Goal: Check status: Check status

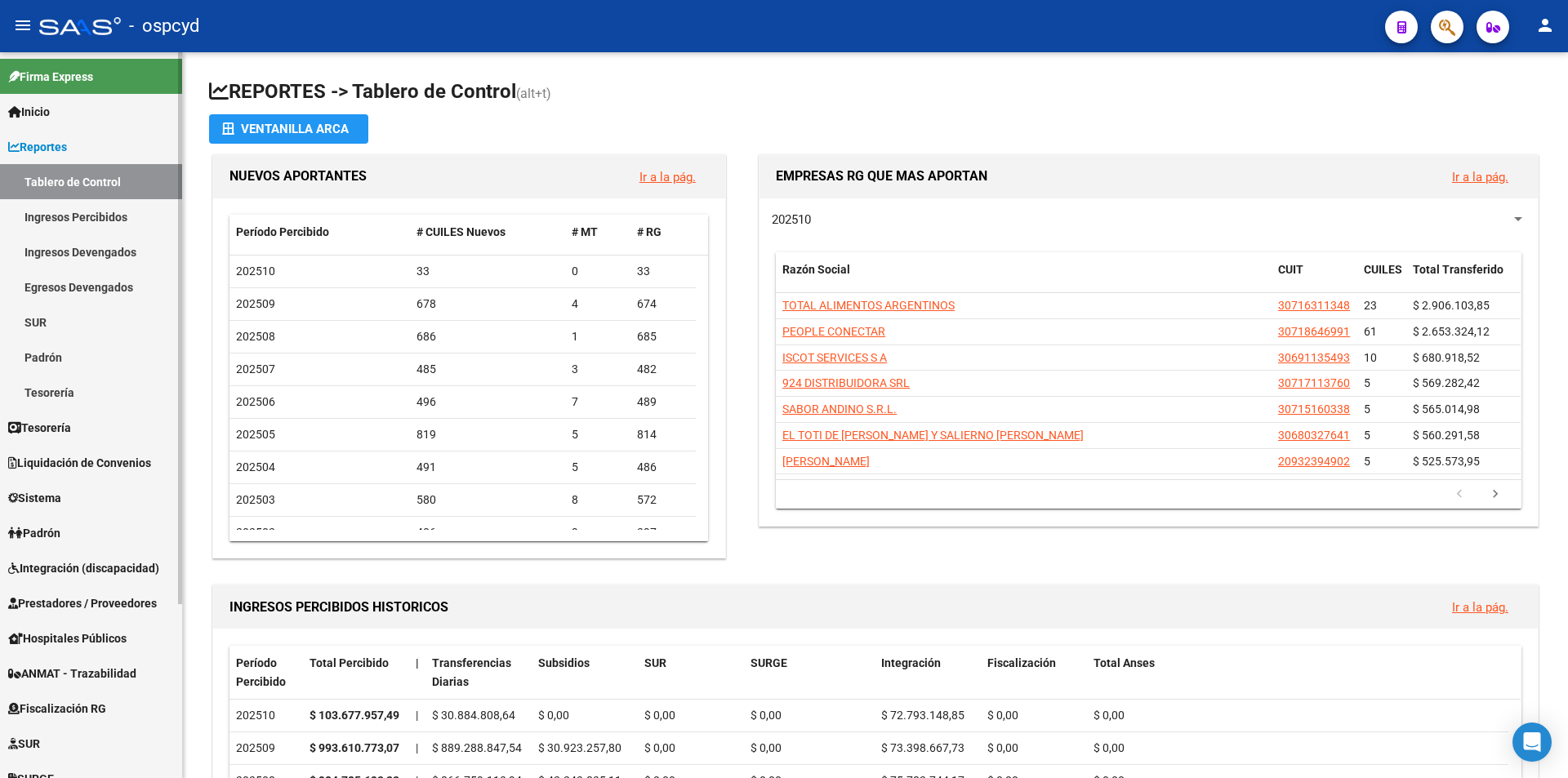
click at [61, 490] on span "Sistema" at bounding box center [35, 498] width 53 height 18
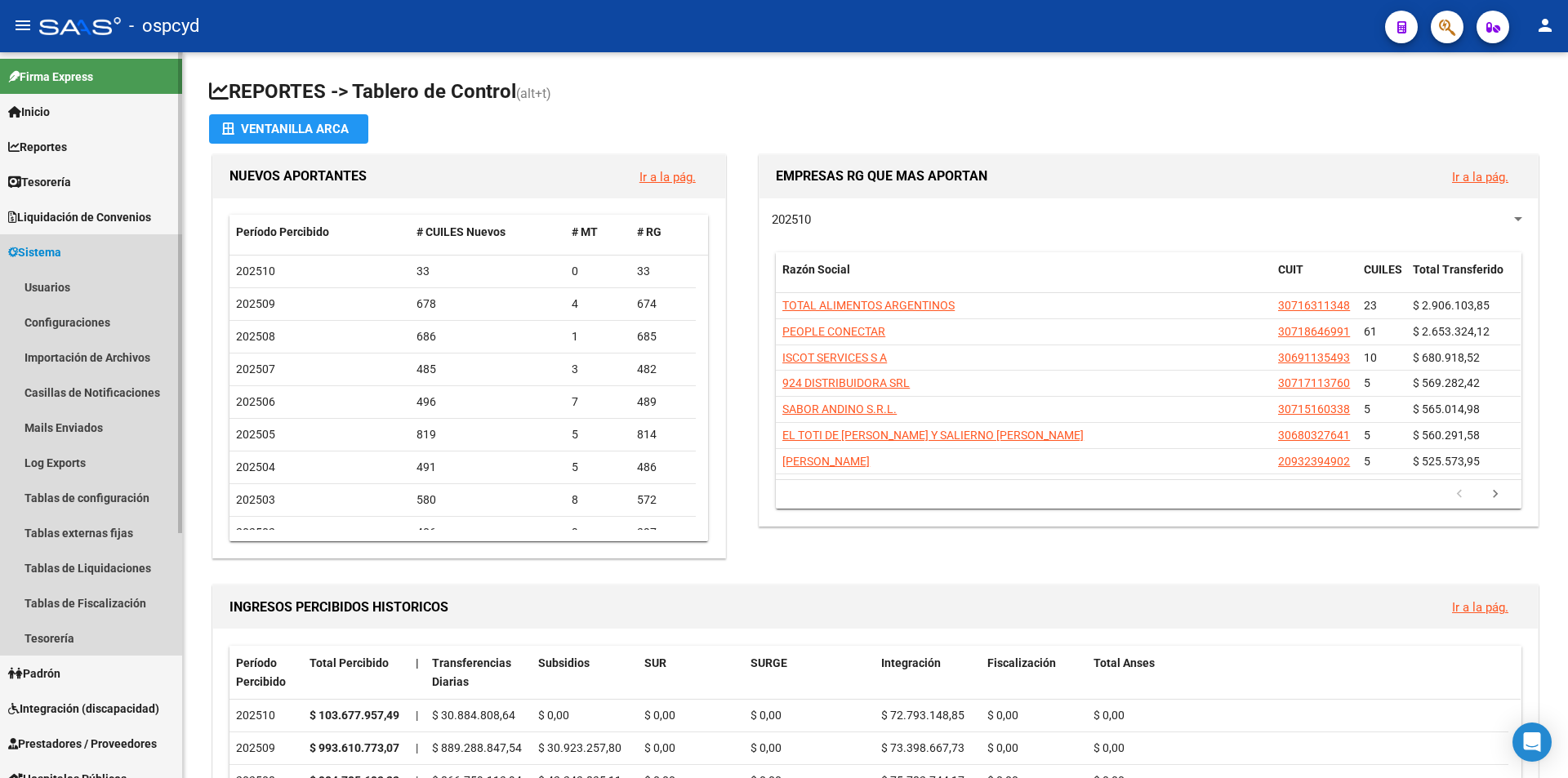
click at [64, 267] on link "Sistema" at bounding box center [90, 251] width 182 height 35
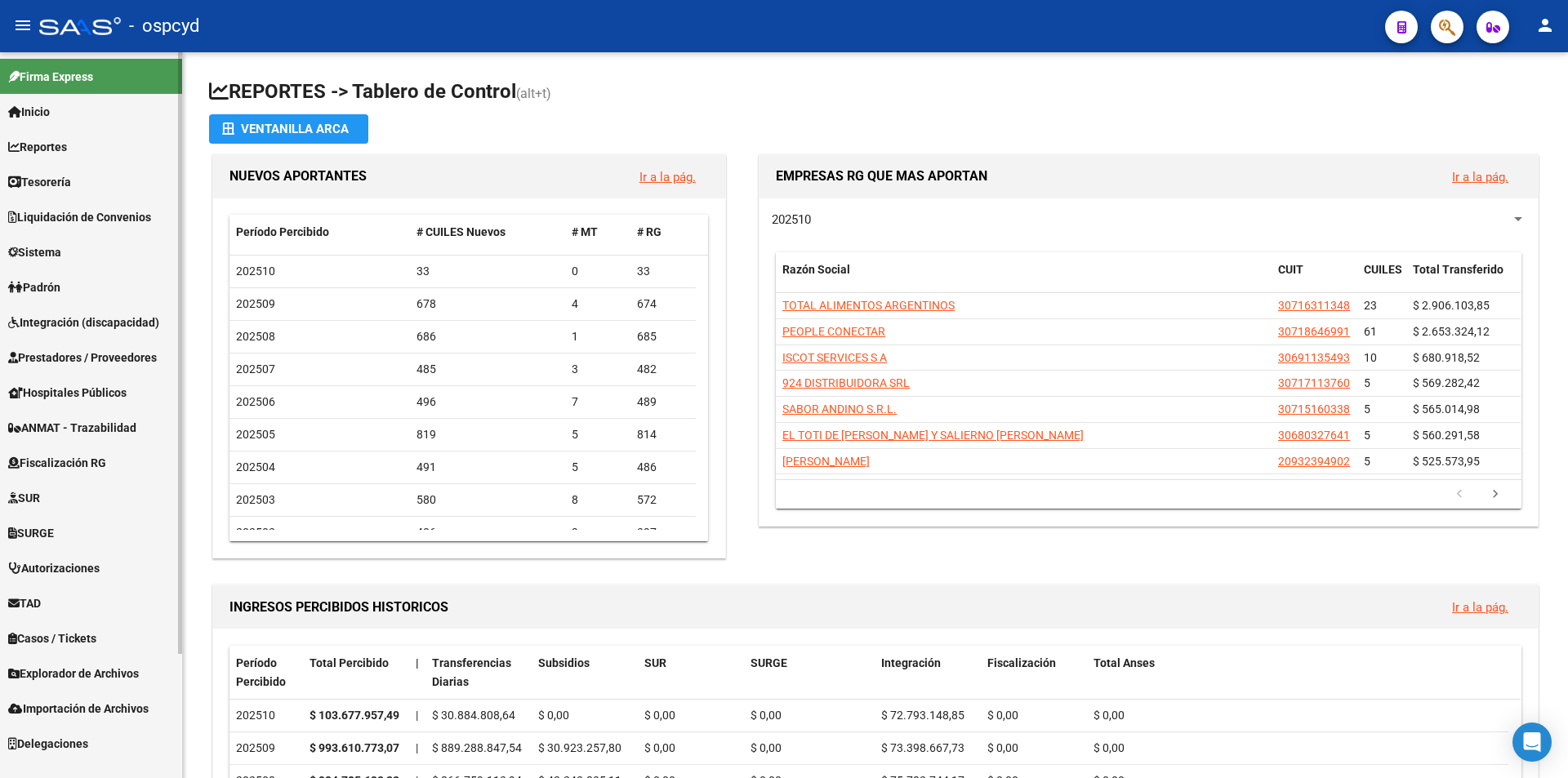
click at [65, 280] on mat-nav-list "Firma Express Inicio Calendario SSS Instructivos Contacto OS Reportes Tablero d…" at bounding box center [90, 406] width 182 height 708
click at [61, 258] on span "Sistema" at bounding box center [35, 252] width 53 height 18
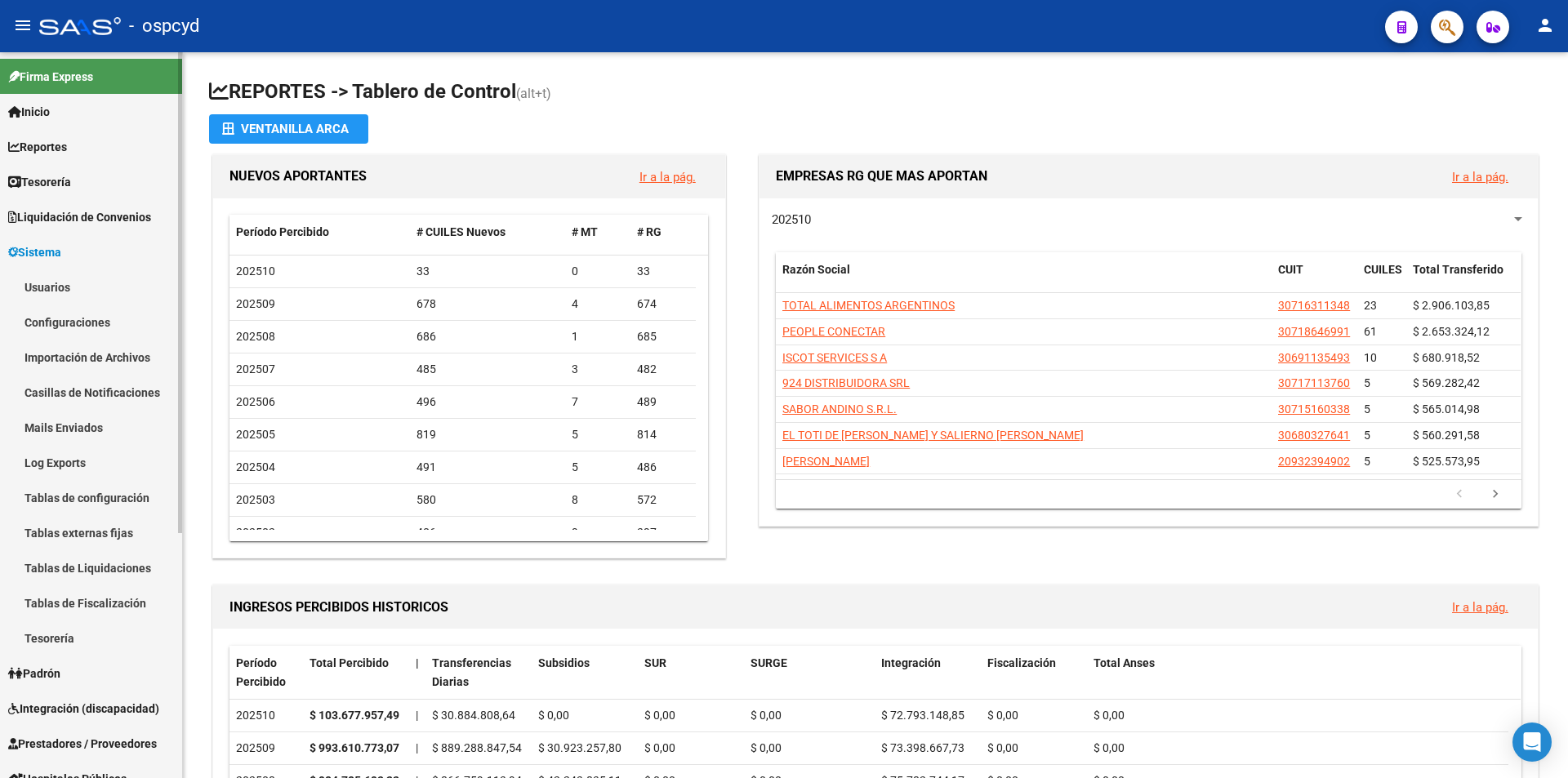
click at [68, 289] on link "Usuarios" at bounding box center [90, 287] width 182 height 35
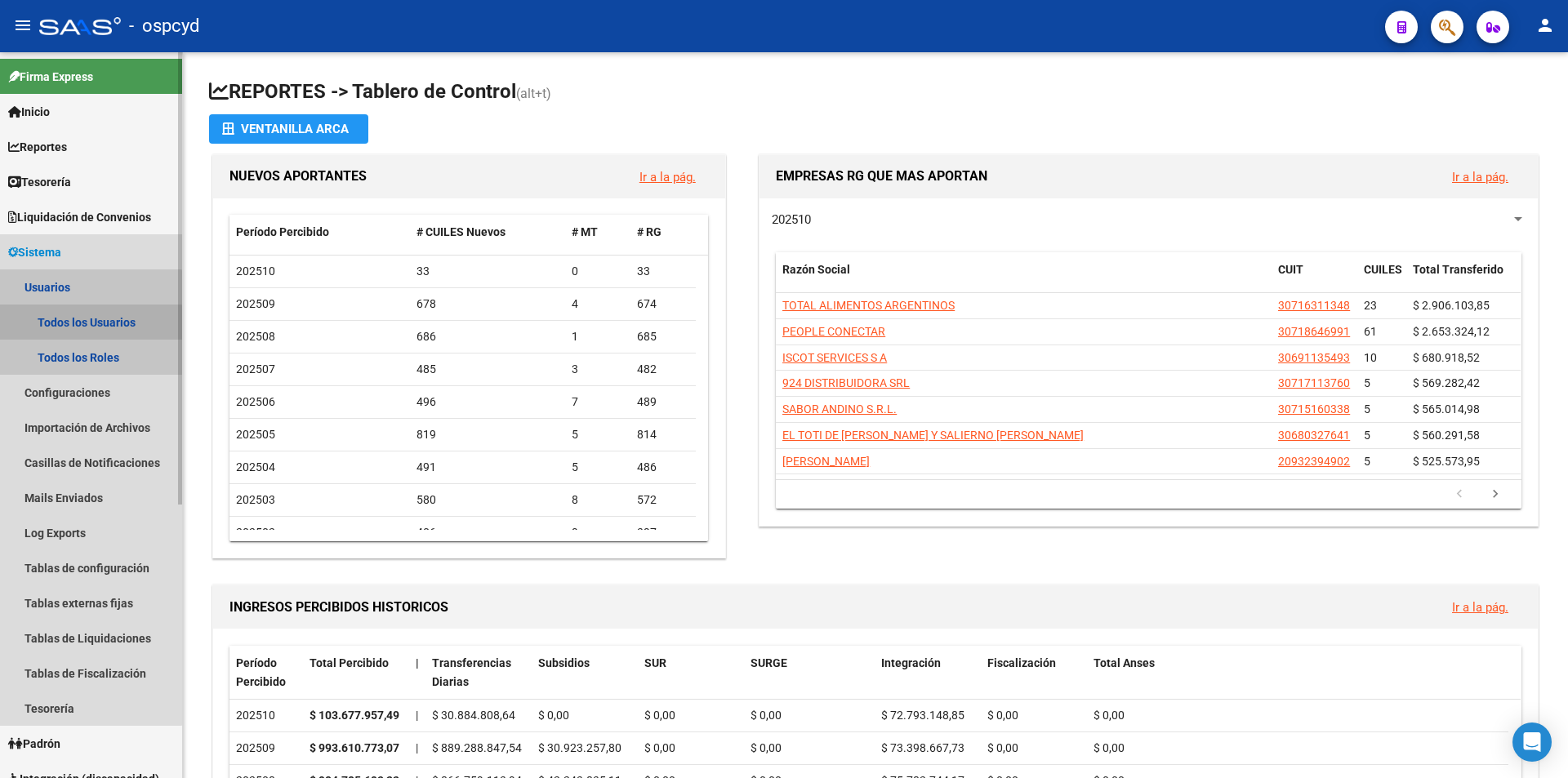
click at [78, 324] on link "Todos los Usuarios" at bounding box center [90, 322] width 182 height 35
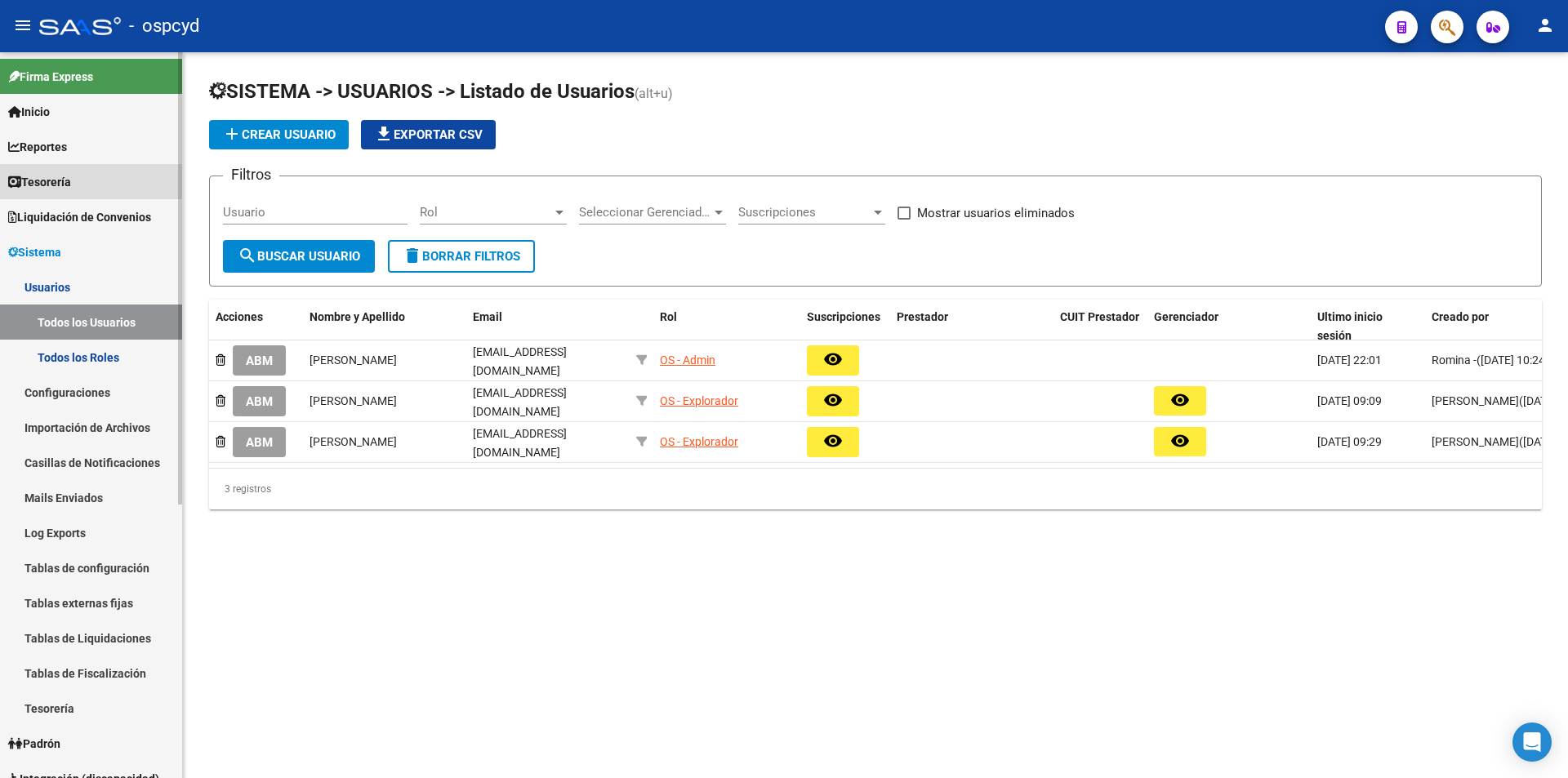
click at [67, 186] on span "Tesorería" at bounding box center [40, 182] width 63 height 18
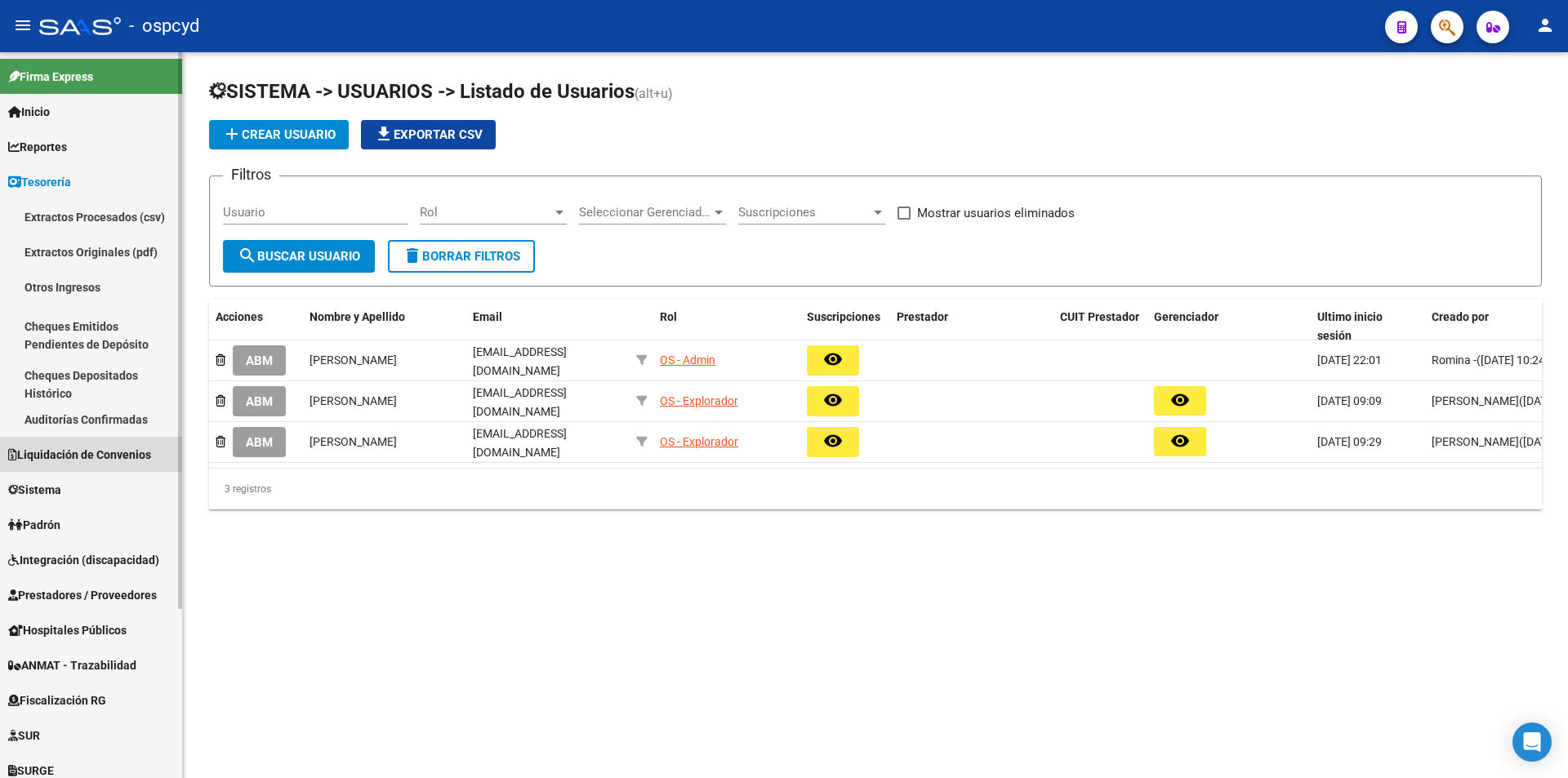
click at [76, 453] on span "Liquidación de Convenios" at bounding box center [80, 455] width 143 height 18
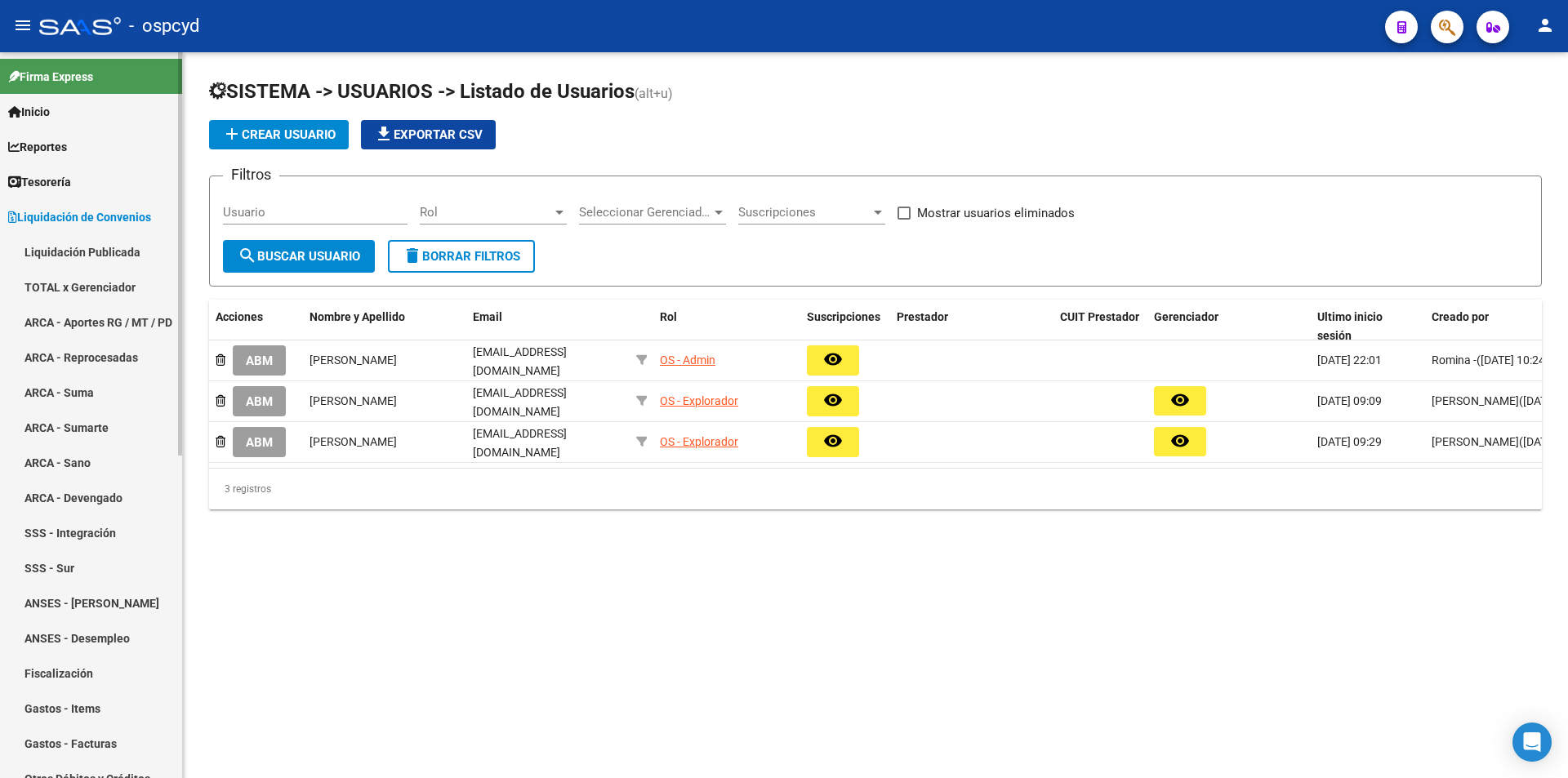
click at [81, 285] on link "TOTAL x Gerenciador" at bounding box center [90, 287] width 182 height 35
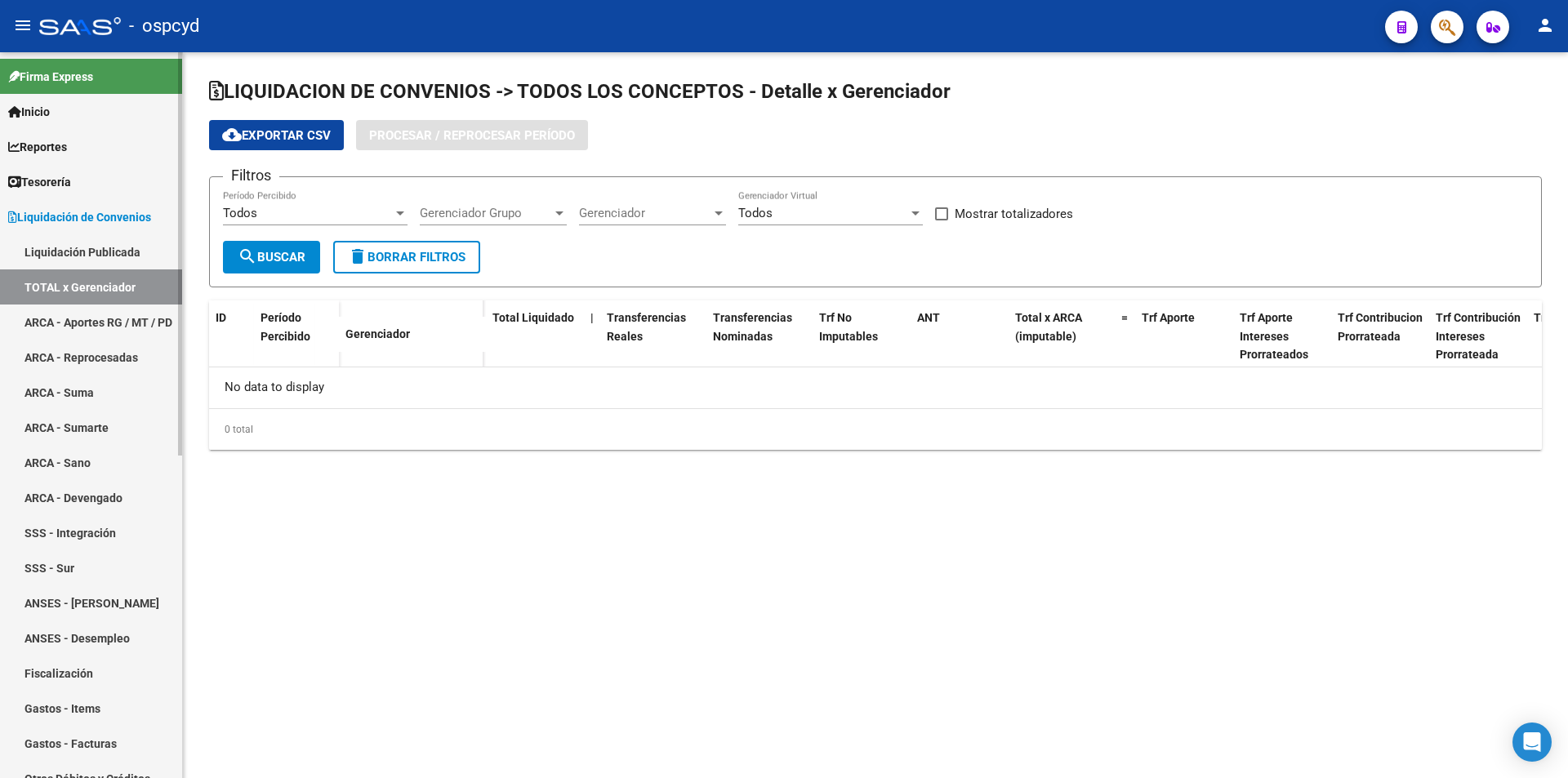
checkbox input "true"
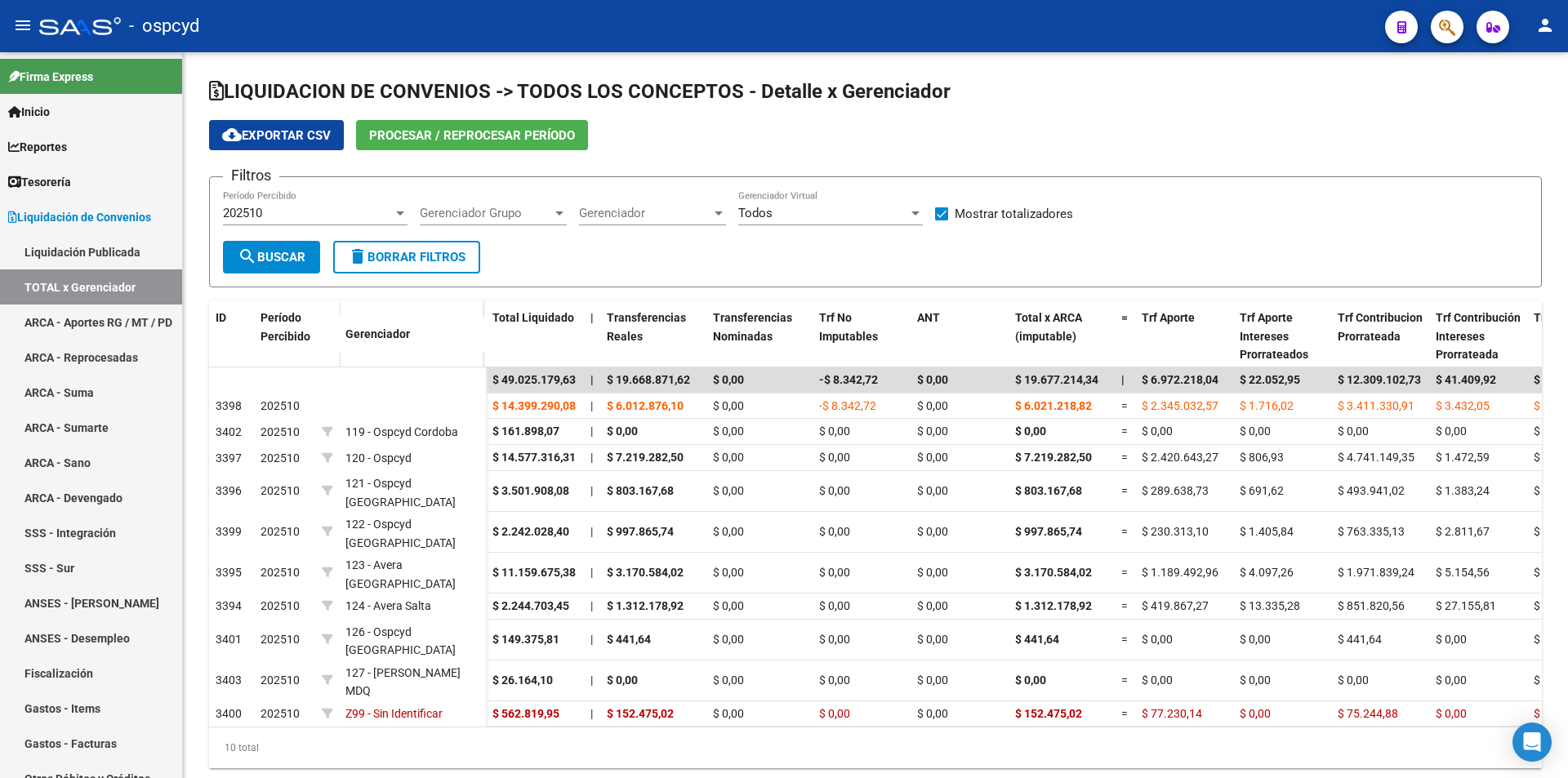
click at [437, 129] on span "Procesar / Reprocesar período" at bounding box center [472, 136] width 206 height 15
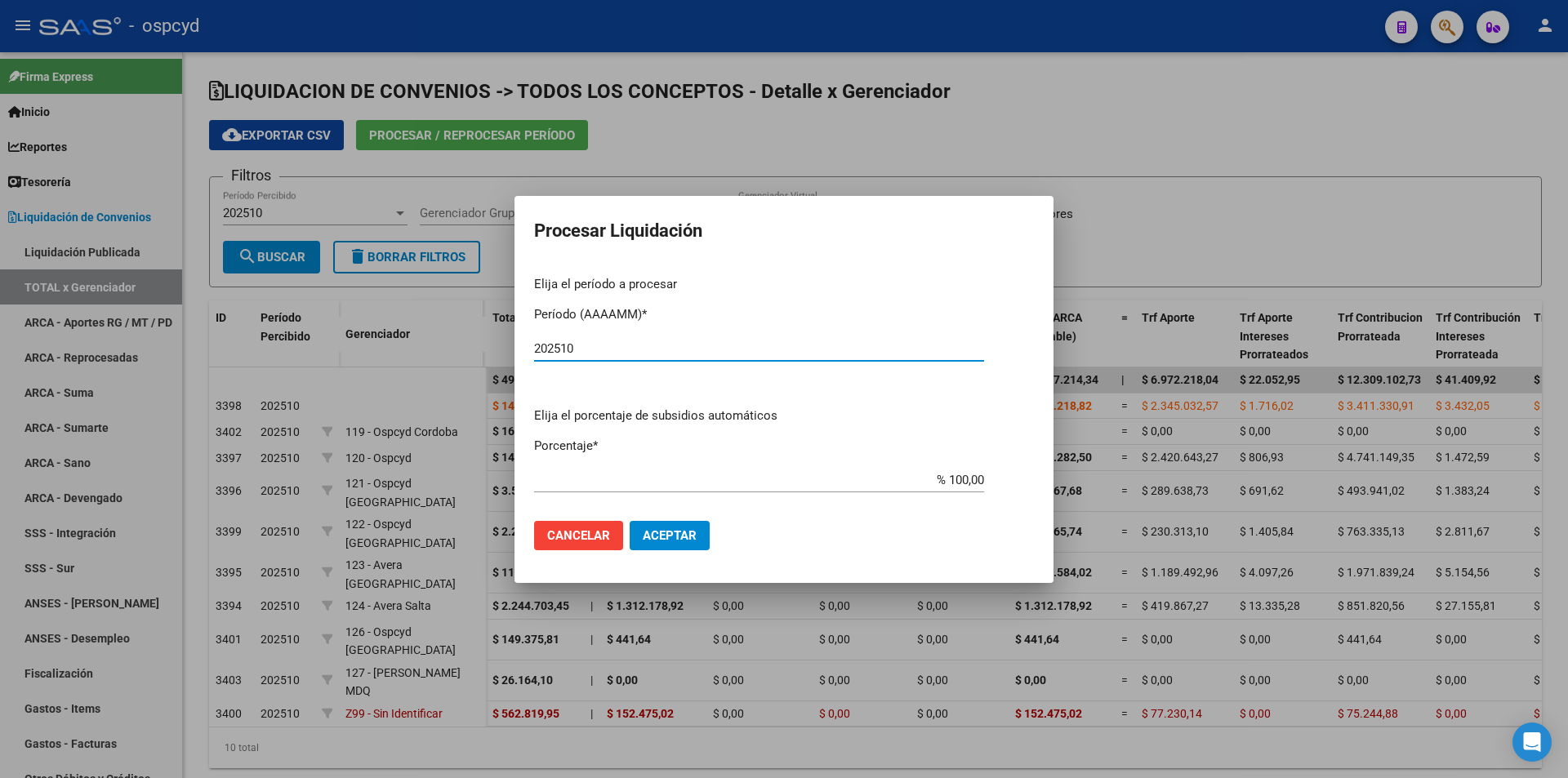
type input "202510"
click at [676, 528] on span "Aceptar" at bounding box center [670, 536] width 54 height 15
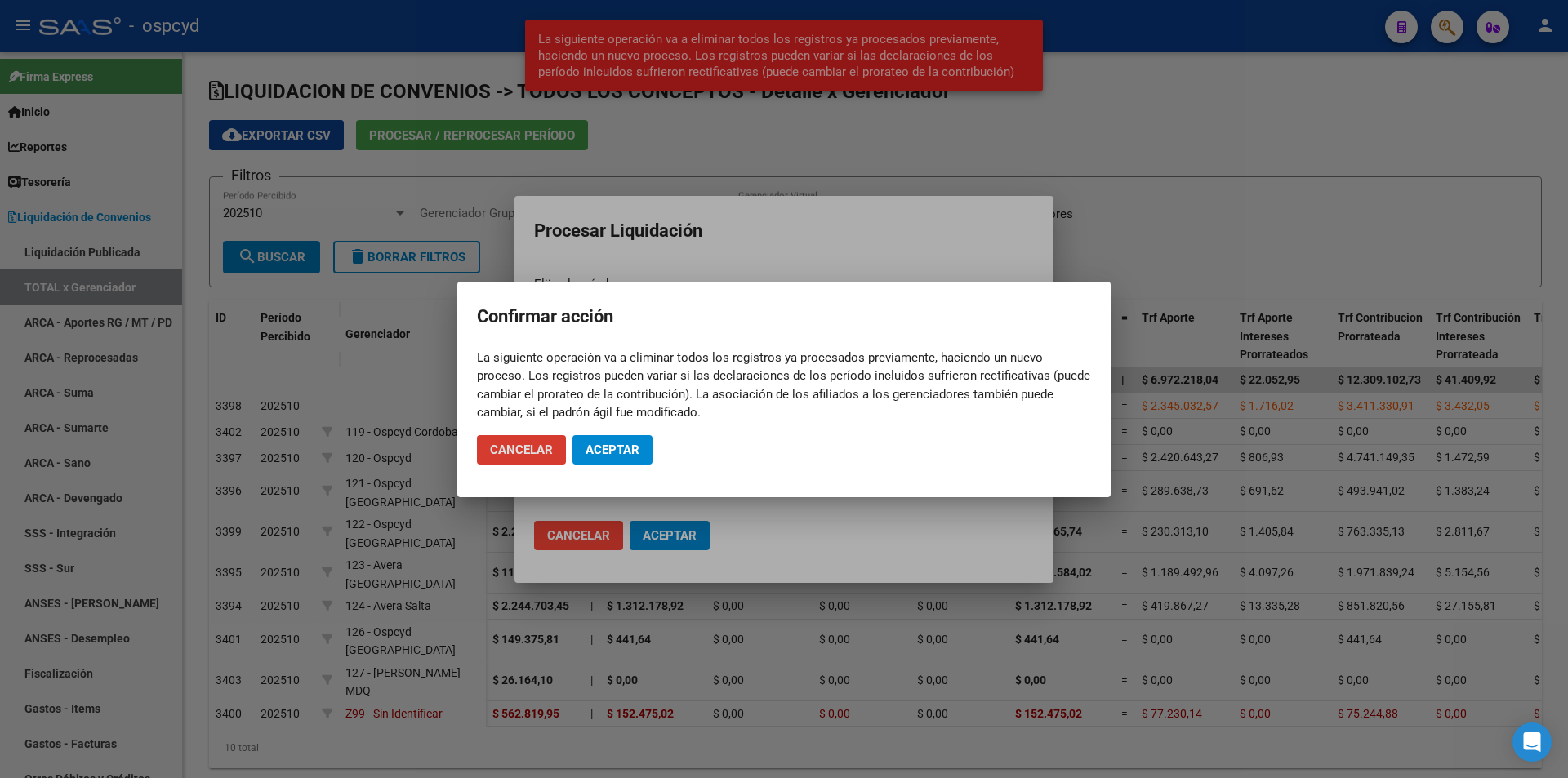
click at [643, 445] on button "Aceptar" at bounding box center [612, 450] width 80 height 29
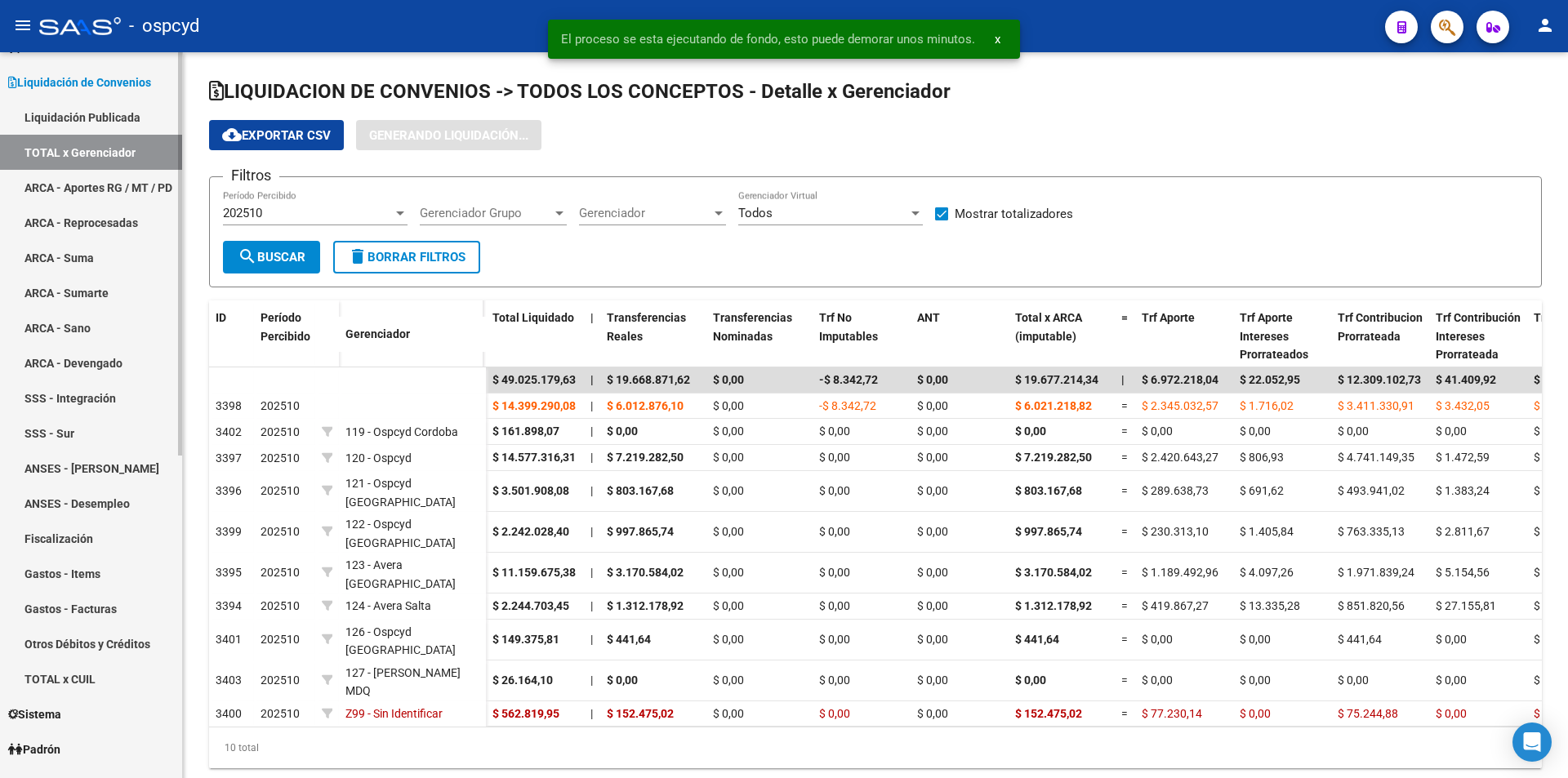
scroll to position [81, 0]
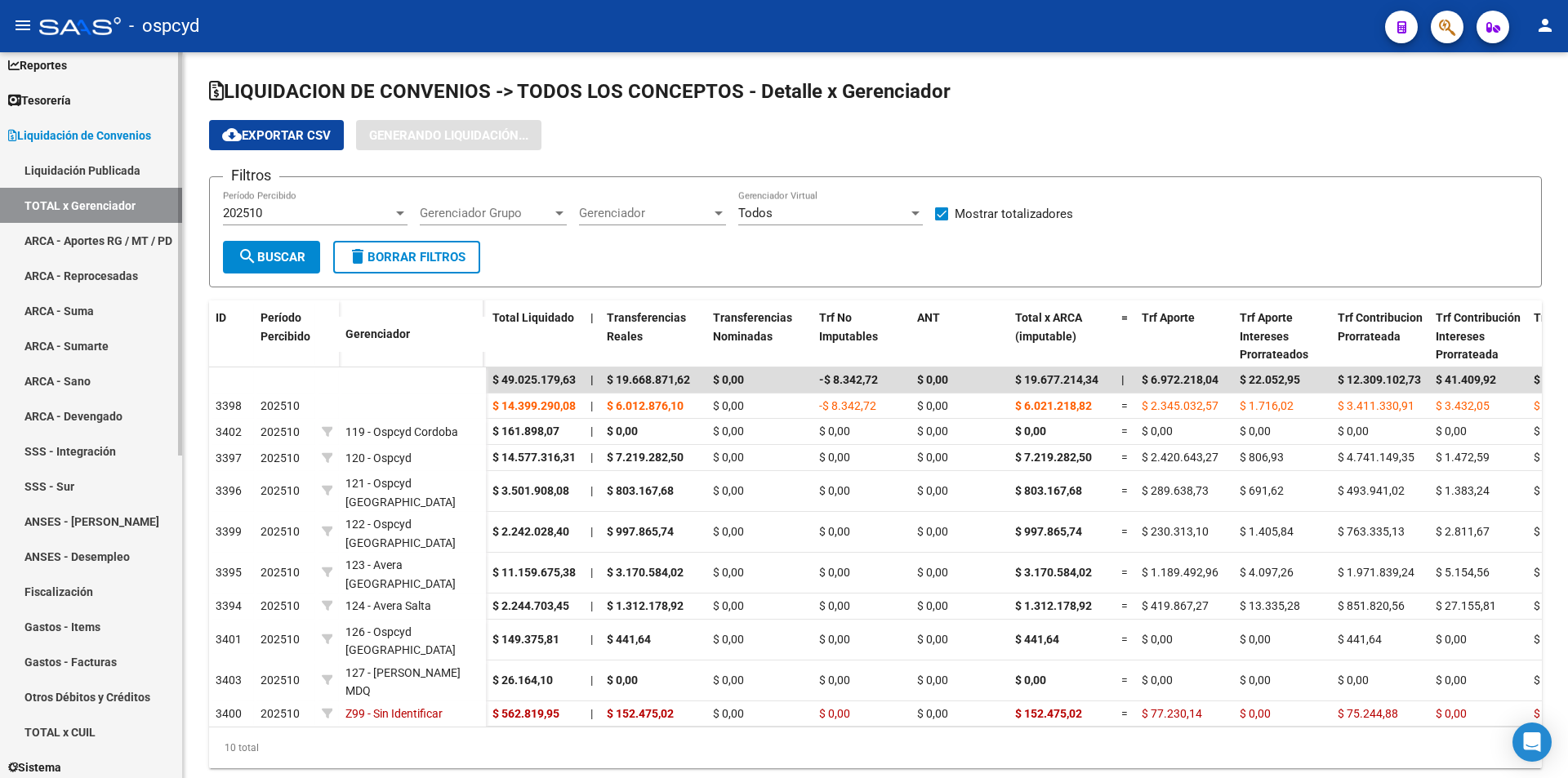
click at [103, 204] on link "TOTAL x Gerenciador" at bounding box center [90, 205] width 182 height 35
click at [100, 182] on link "Liquidación Publicada" at bounding box center [90, 170] width 182 height 35
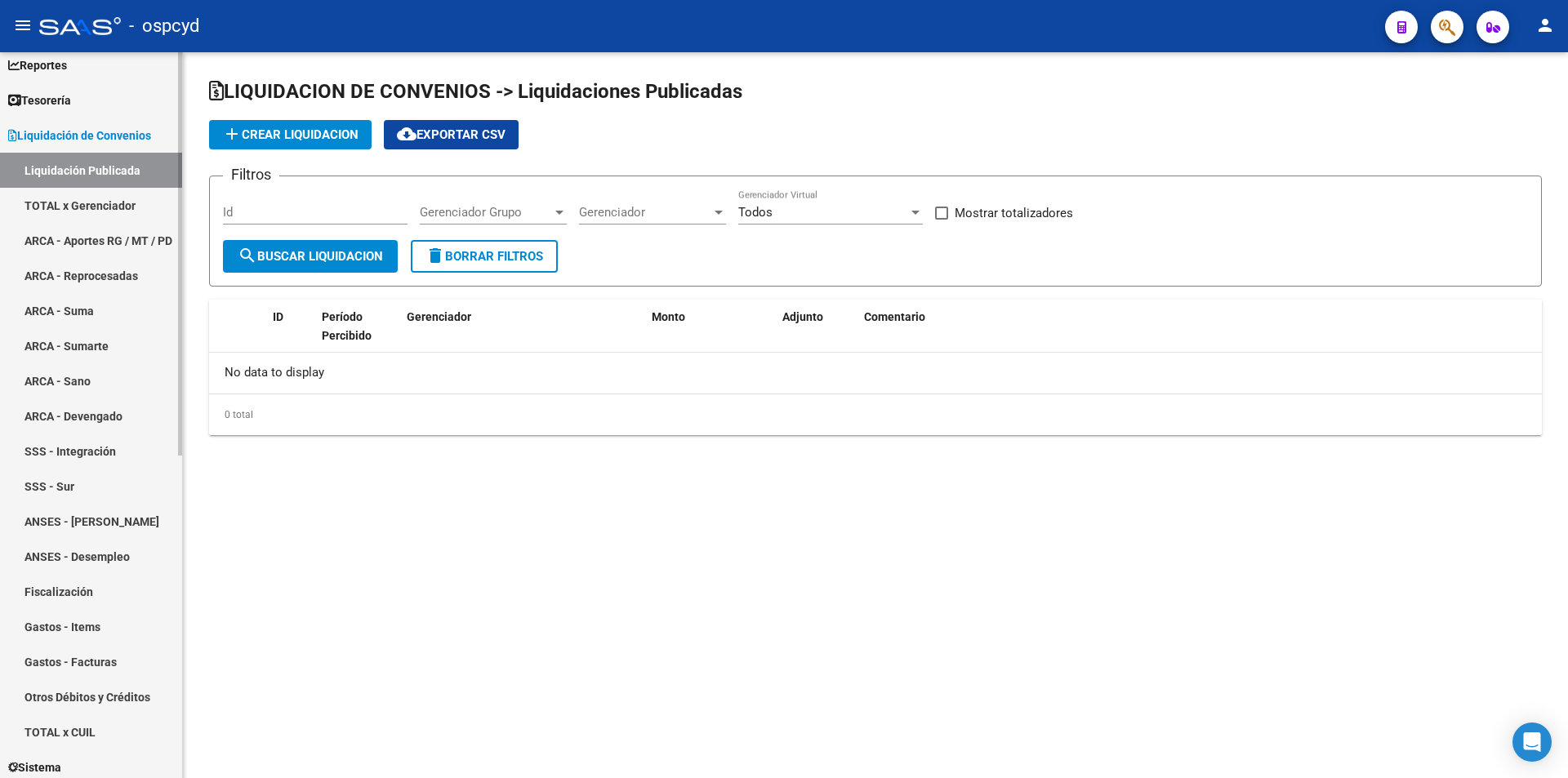
checkbox input "true"
click at [107, 141] on span "Liquidación de Convenios" at bounding box center [80, 136] width 143 height 18
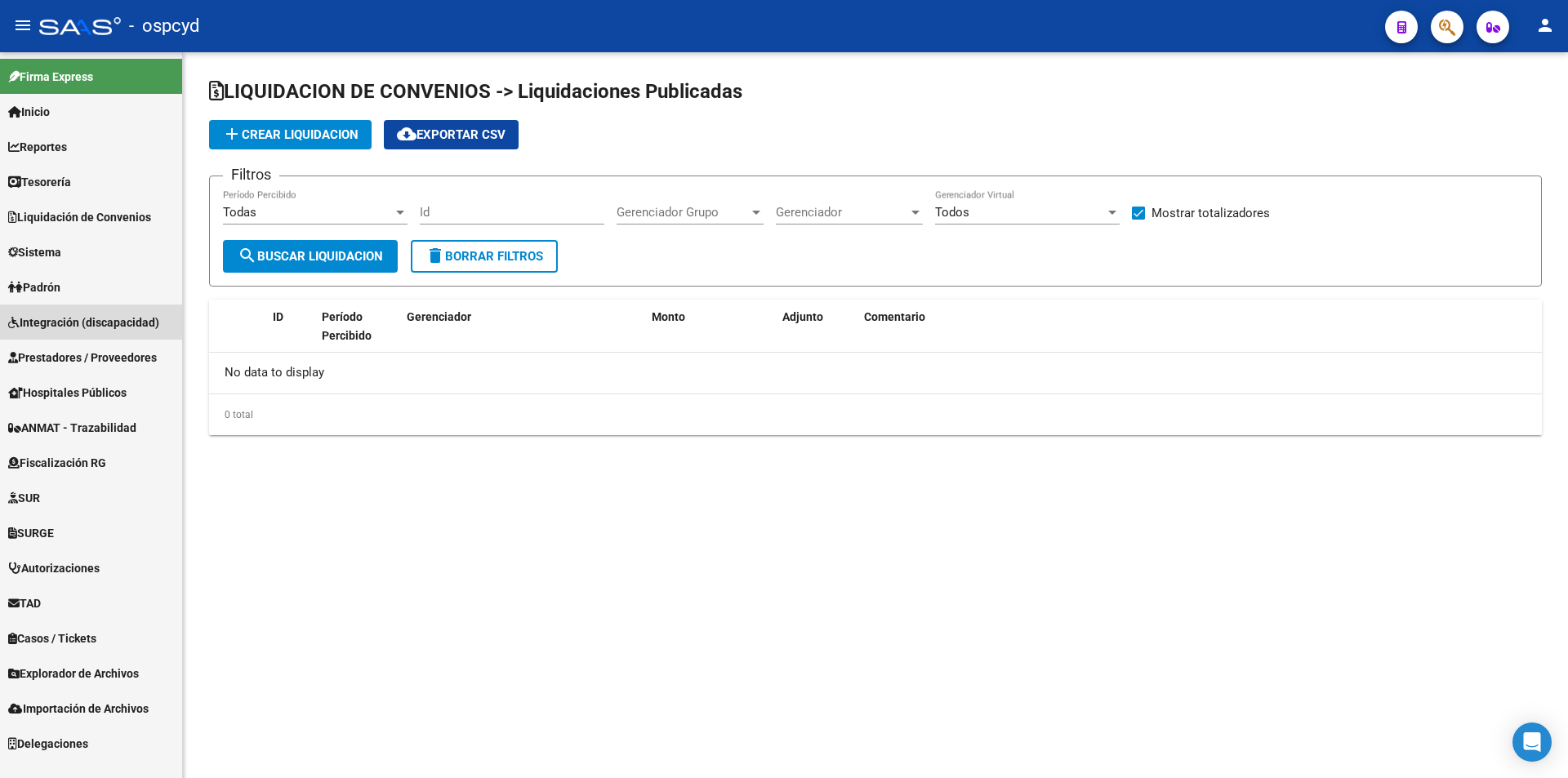
click at [114, 325] on span "Integración (discapacidad)" at bounding box center [84, 323] width 151 height 18
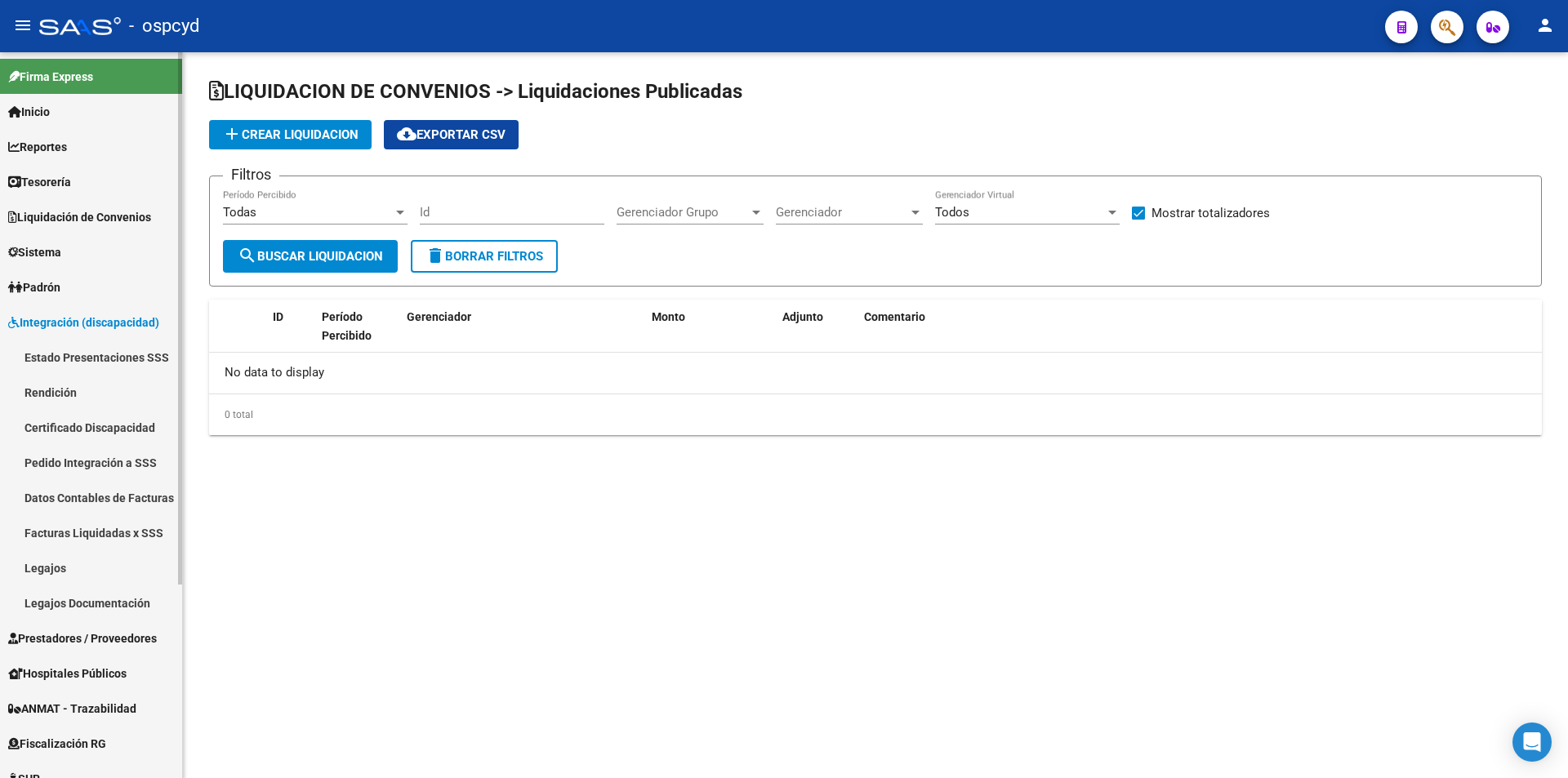
click at [105, 358] on link "Estado Presentaciones SSS" at bounding box center [90, 357] width 182 height 35
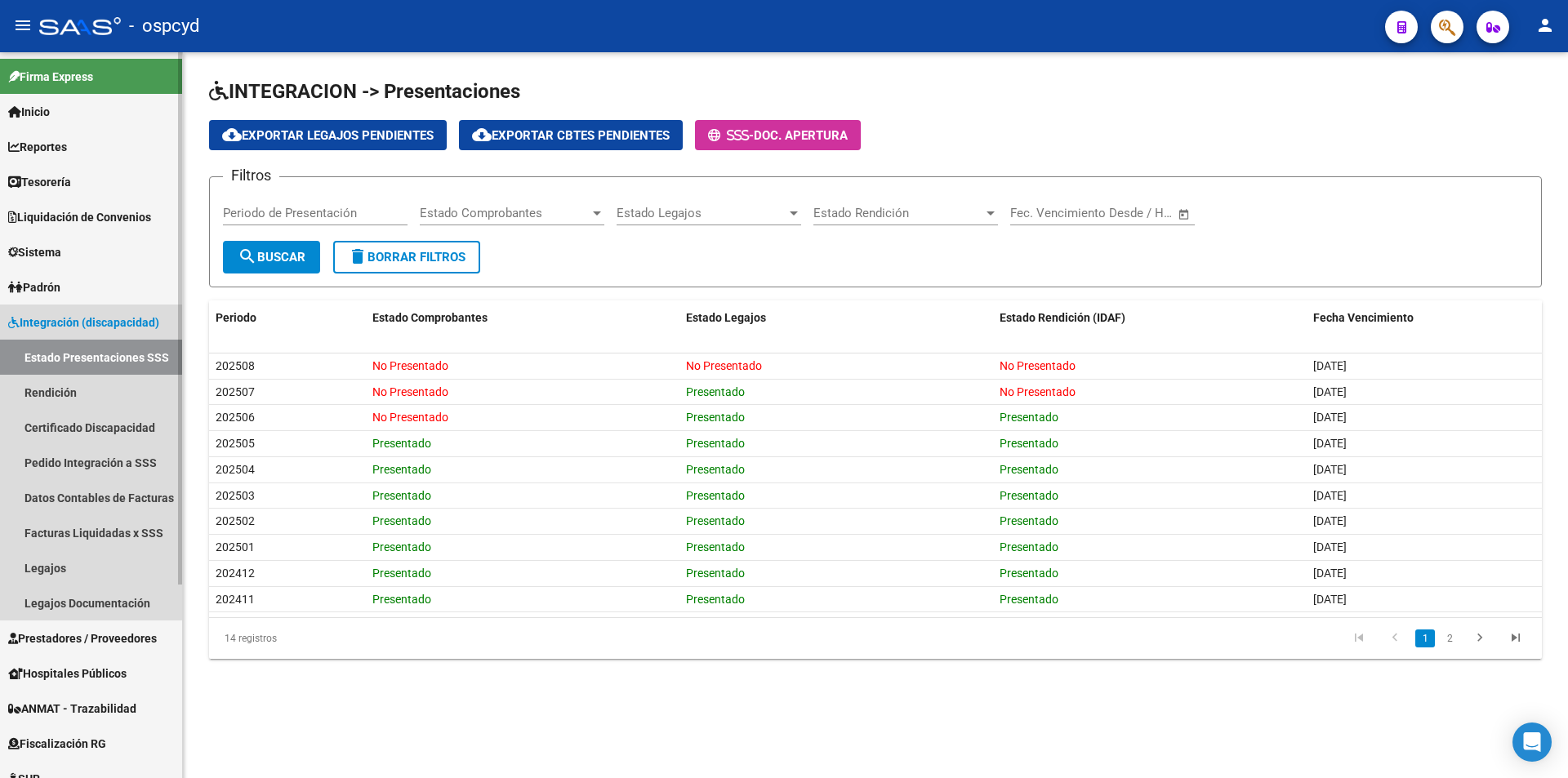
click at [19, 323] on icon at bounding box center [14, 323] width 12 height 12
